Goal: Book appointment/travel/reservation

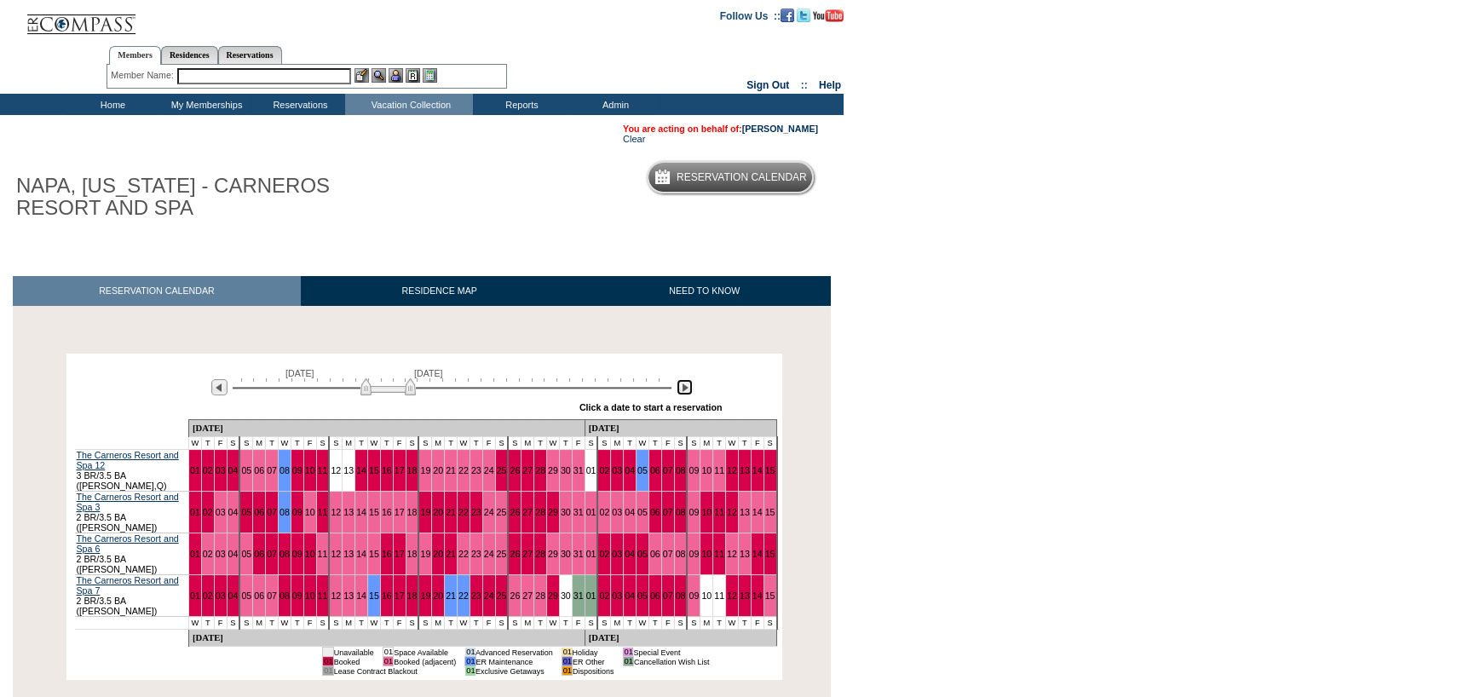
click at [682, 392] on img at bounding box center [685, 387] width 16 height 16
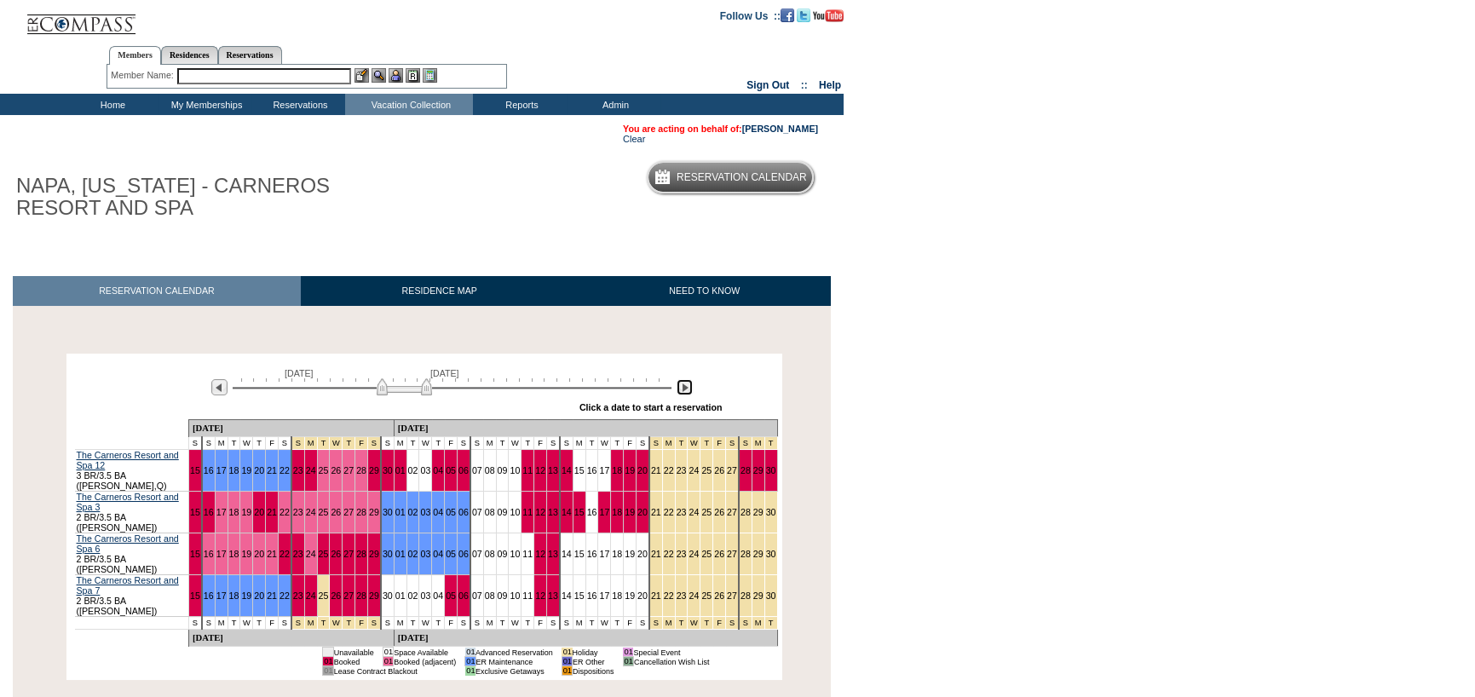
click at [682, 392] on img at bounding box center [685, 387] width 16 height 16
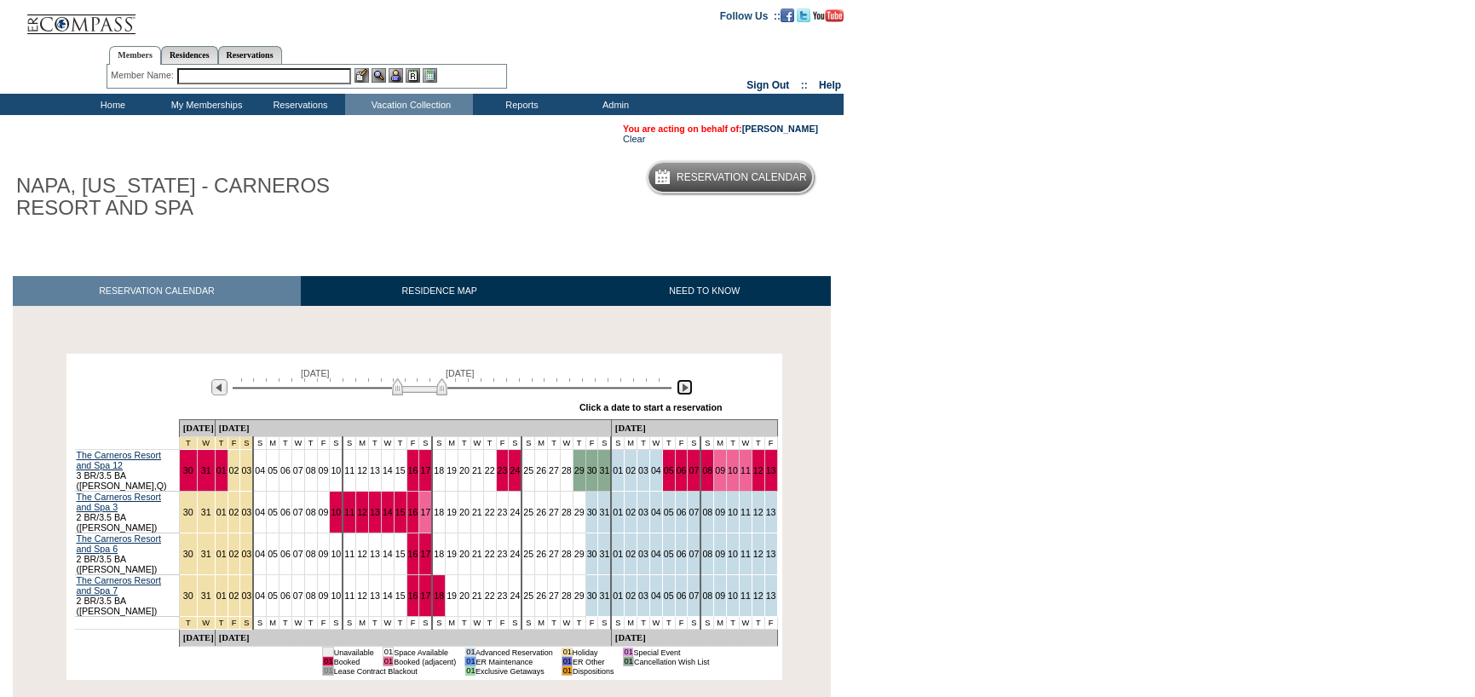
click at [682, 392] on img at bounding box center [685, 387] width 16 height 16
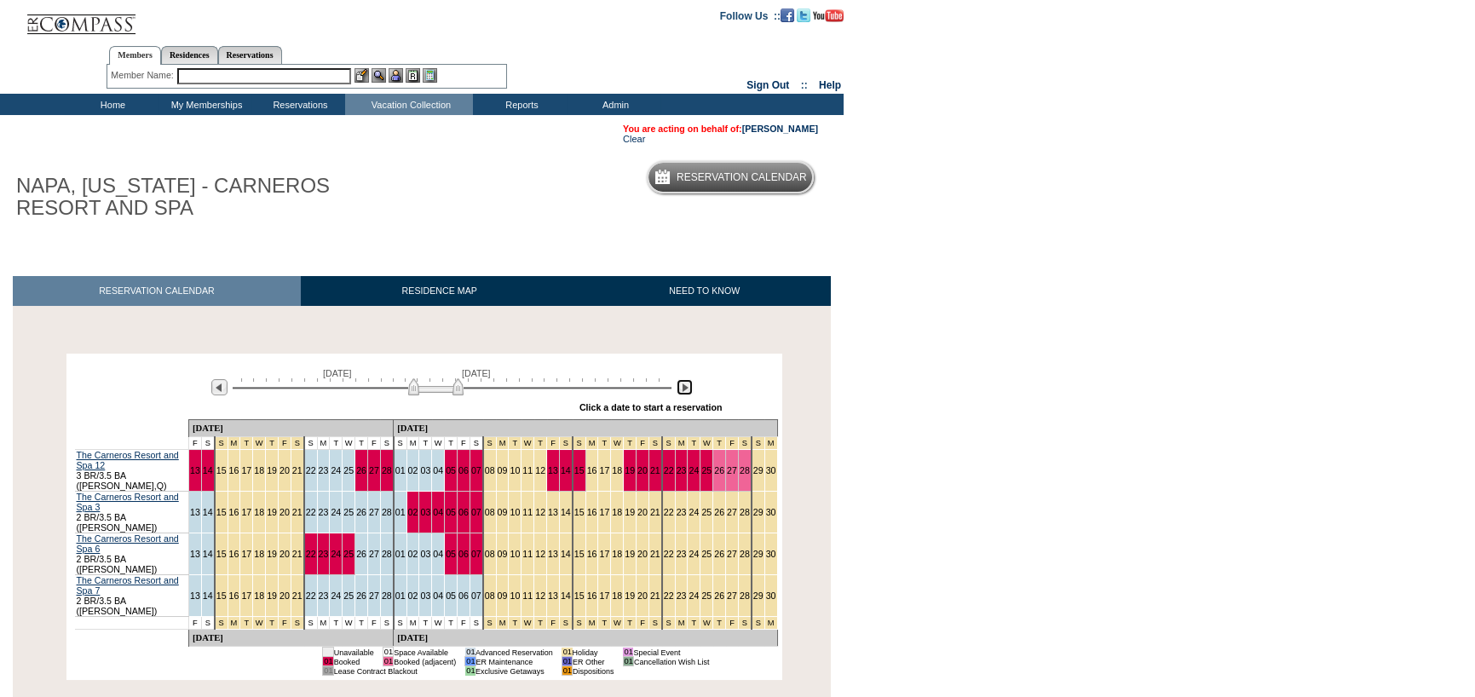
click at [682, 392] on img at bounding box center [685, 387] width 16 height 16
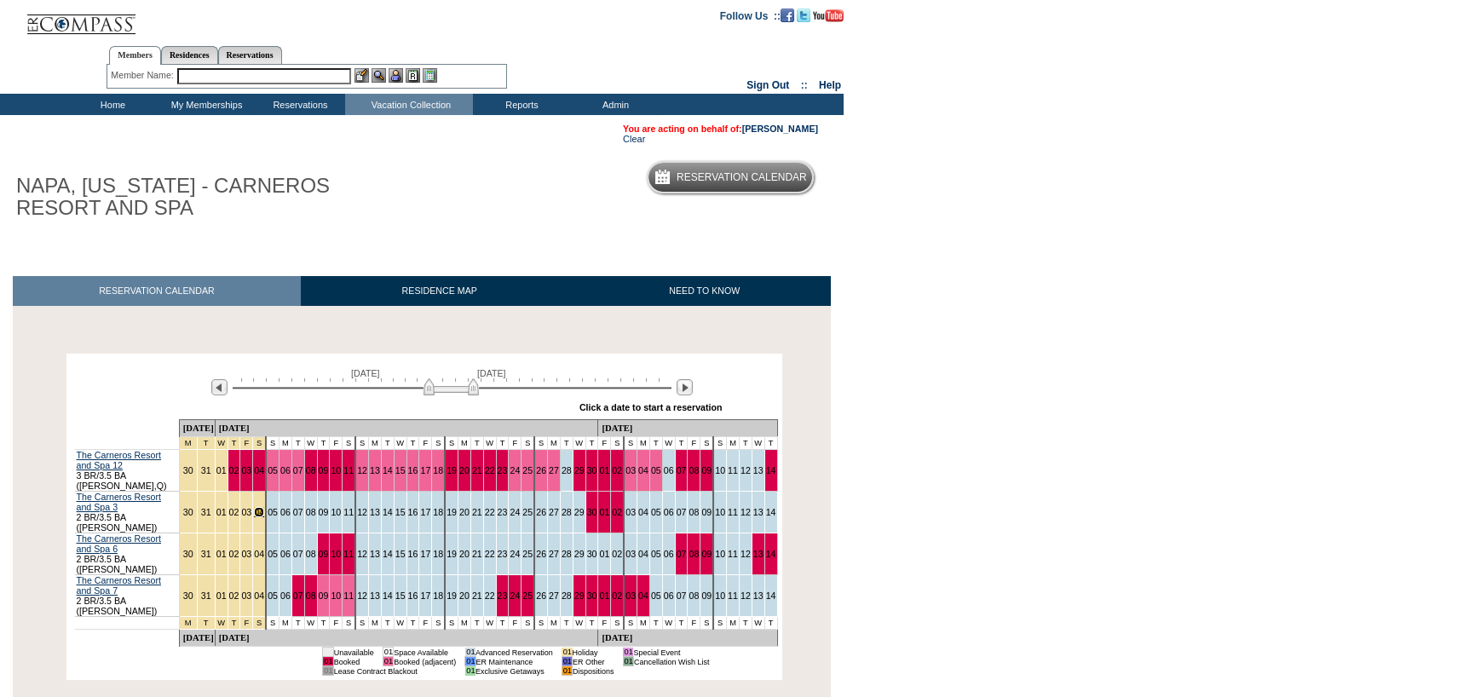
click at [264, 507] on link "04" at bounding box center [259, 512] width 10 height 10
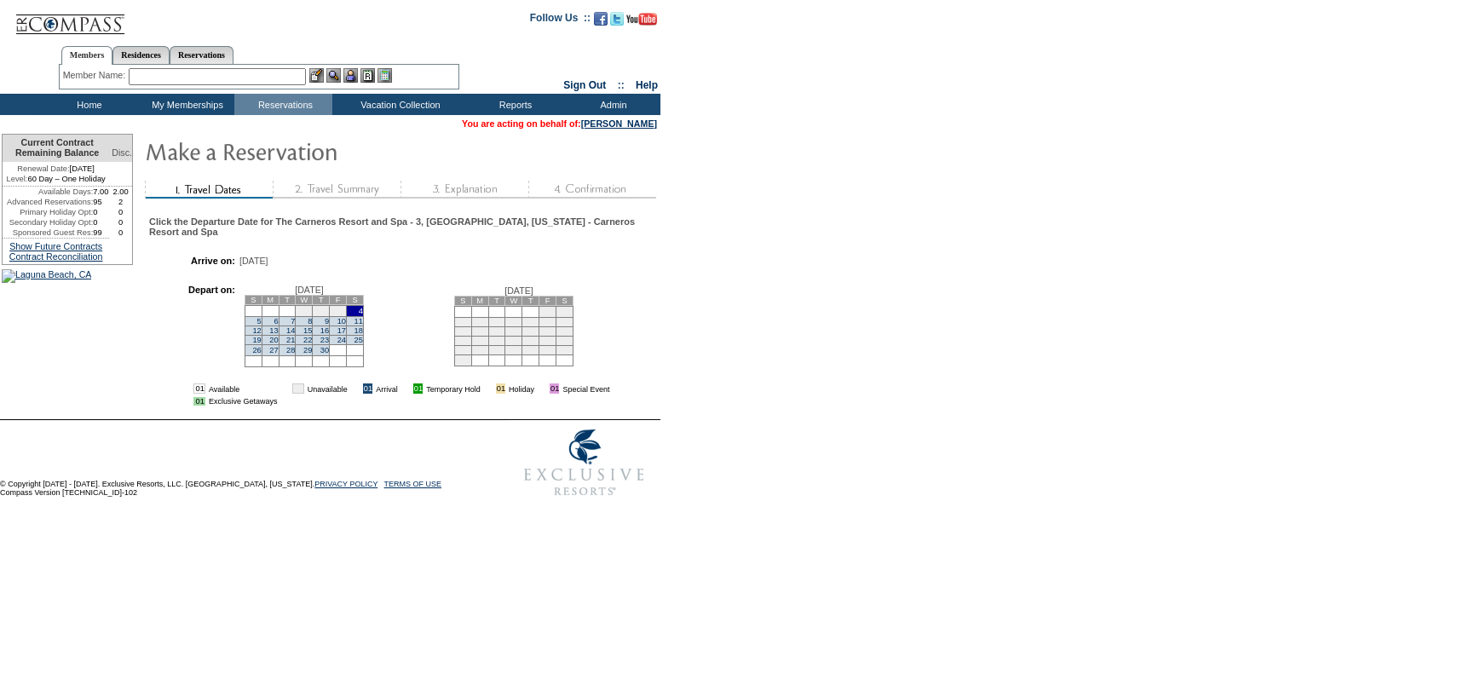
click at [313, 326] on td "8" at bounding box center [304, 320] width 17 height 9
